Goal: Find specific page/section: Find specific page/section

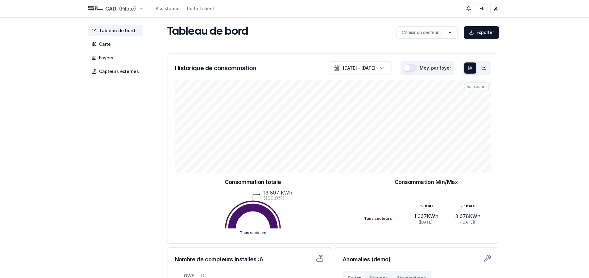
click at [134, 9] on html "CAD (Pilote) Assistance Portail client FR [PERSON_NAME] Tableau de bord Carte F…" at bounding box center [294, 192] width 589 height 384
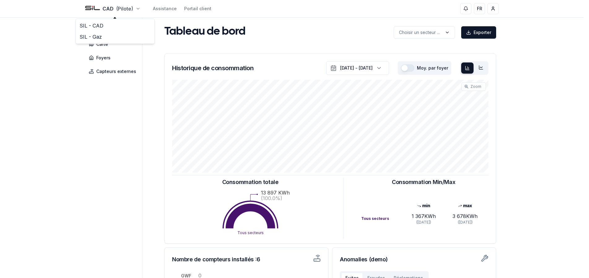
click at [136, 8] on html "CAD (Pilote) Assistance Portail client FR [PERSON_NAME] Tableau de bord Carte F…" at bounding box center [294, 192] width 589 height 384
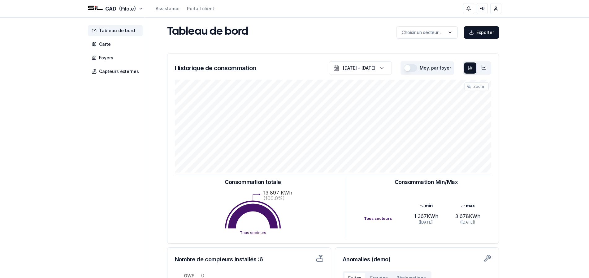
click at [57, 146] on div "CAD (Pilote) Assistance Portail client FR [PERSON_NAME] Tableau de bord Carte F…" at bounding box center [294, 192] width 589 height 384
click at [106, 46] on span "Carte" at bounding box center [105, 44] width 12 height 6
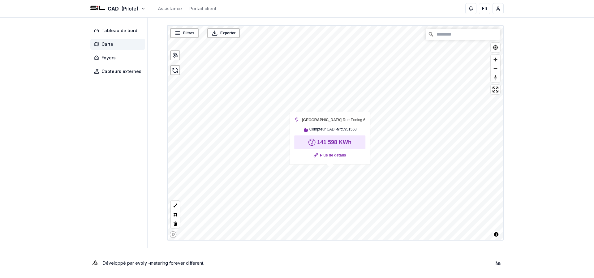
click at [329, 154] on link "Plus de détails" at bounding box center [333, 155] width 26 height 6
